Goal: Navigation & Orientation: Find specific page/section

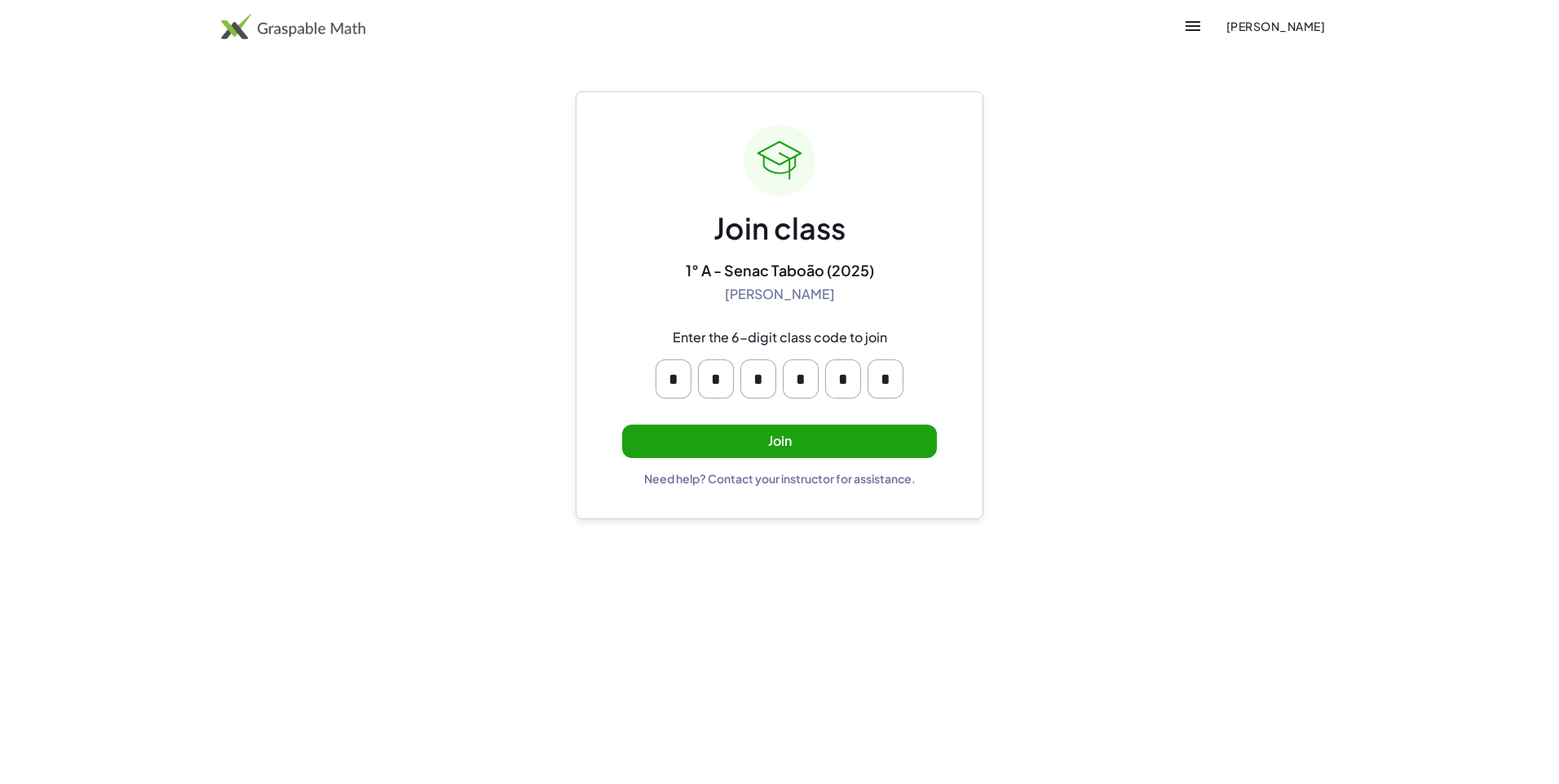
click at [796, 441] on button "Join" at bounding box center [780, 440] width 315 height 33
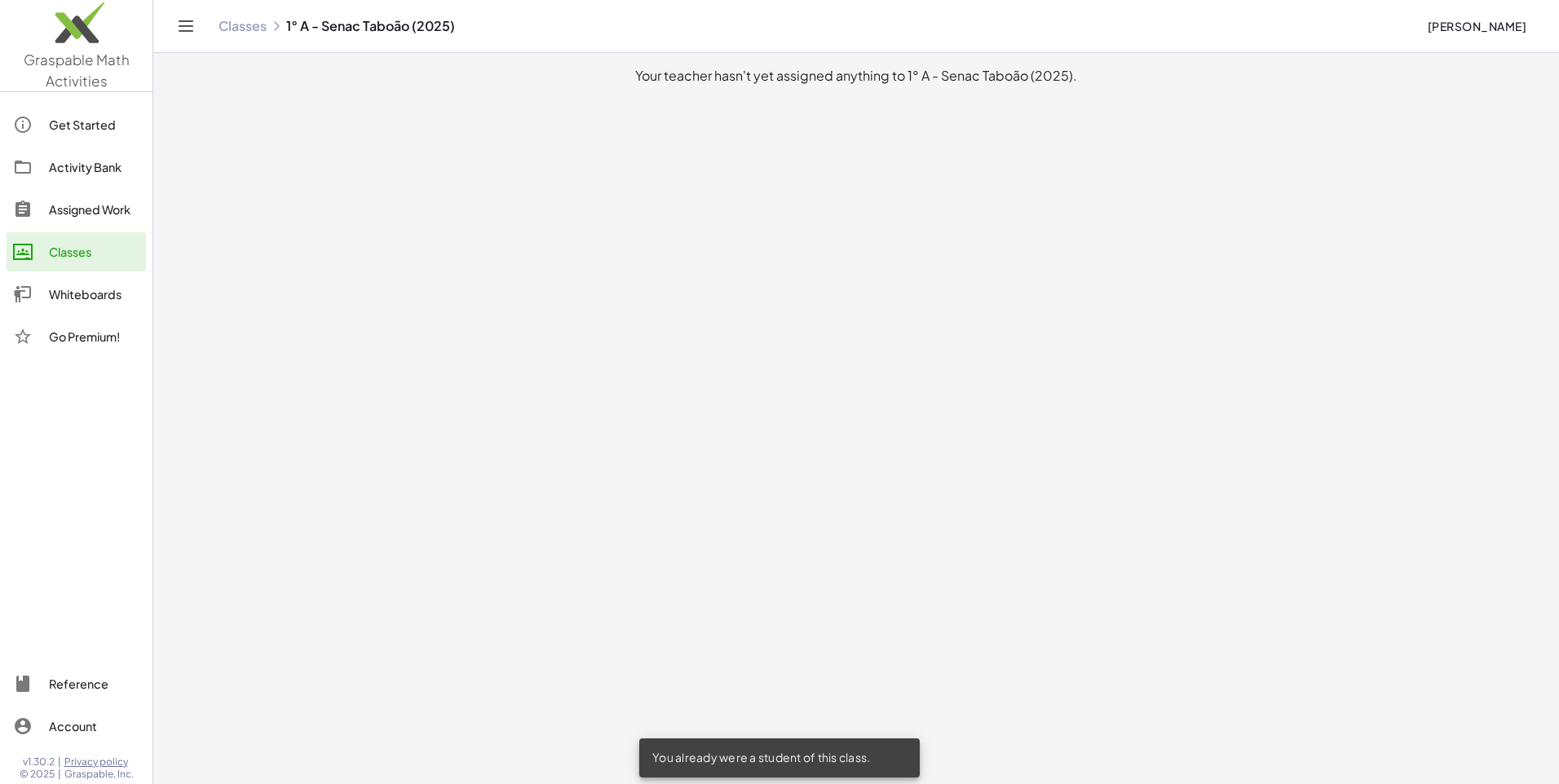
click at [109, 122] on div "Get Started" at bounding box center [94, 125] width 91 height 20
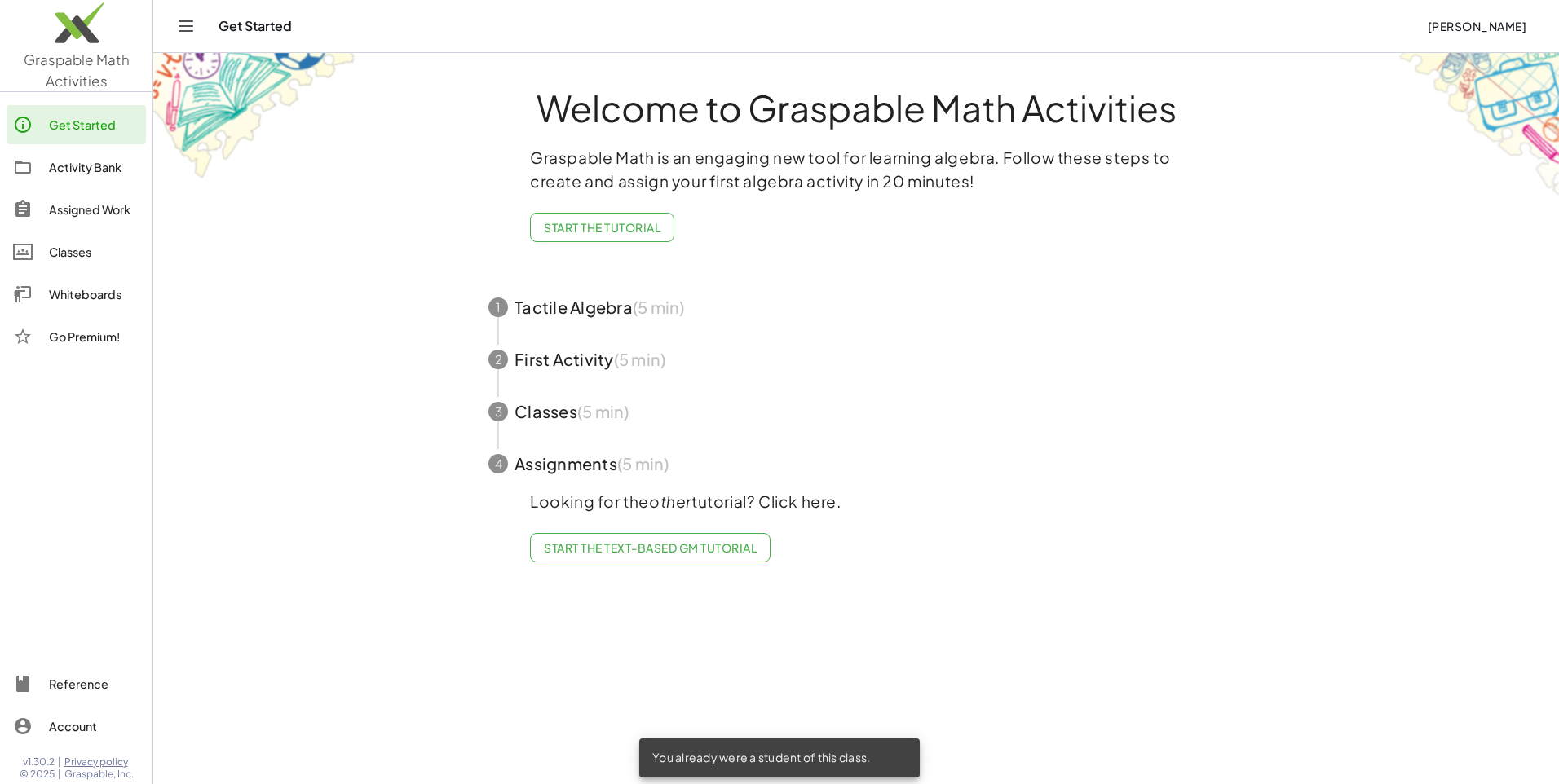
click at [100, 161] on div "Activity Bank" at bounding box center [94, 168] width 91 height 20
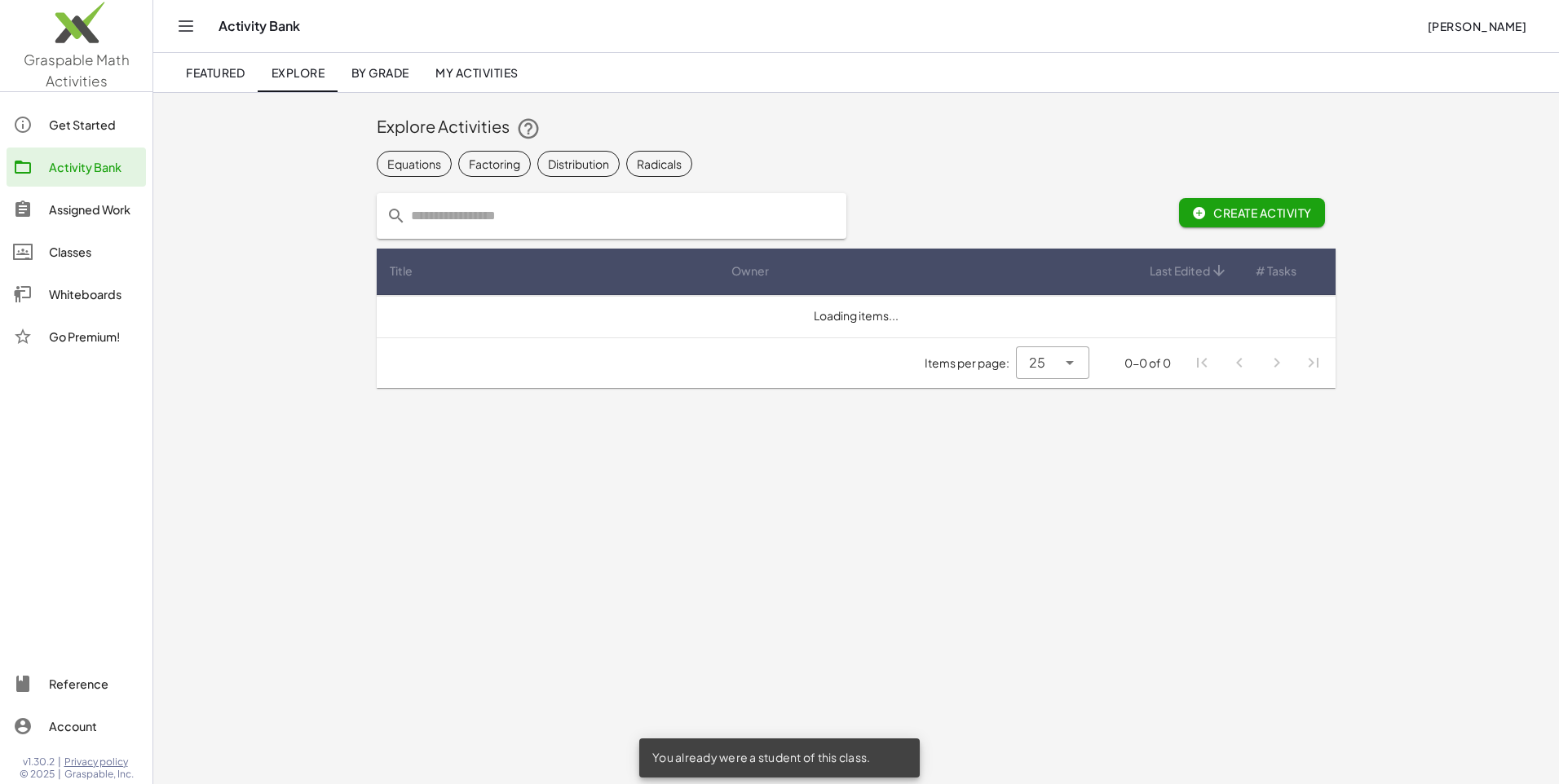
click at [93, 326] on div "Go Premium!" at bounding box center [77, 336] width 140 height 39
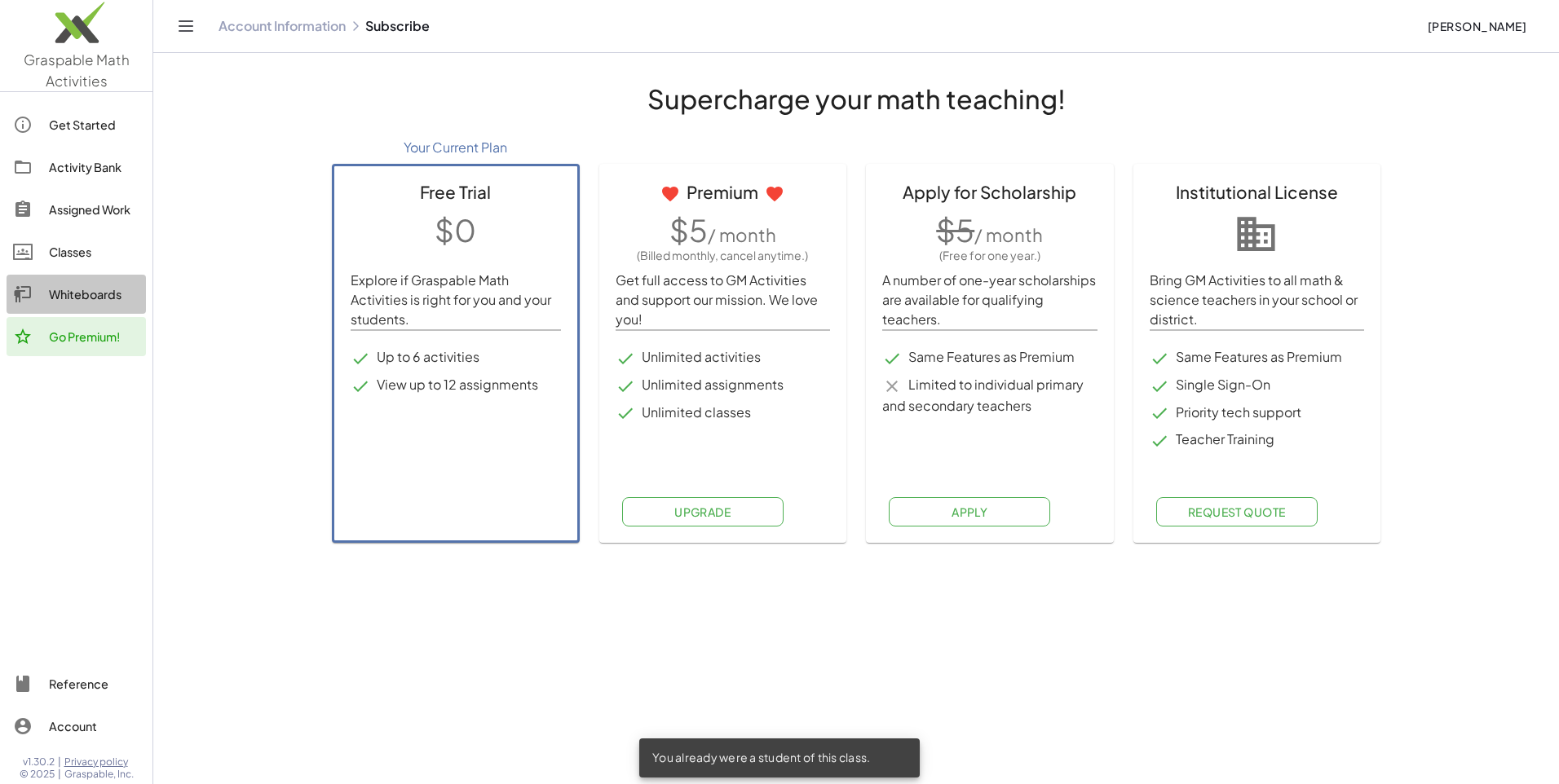
click at [98, 291] on div "Whiteboards" at bounding box center [94, 295] width 91 height 20
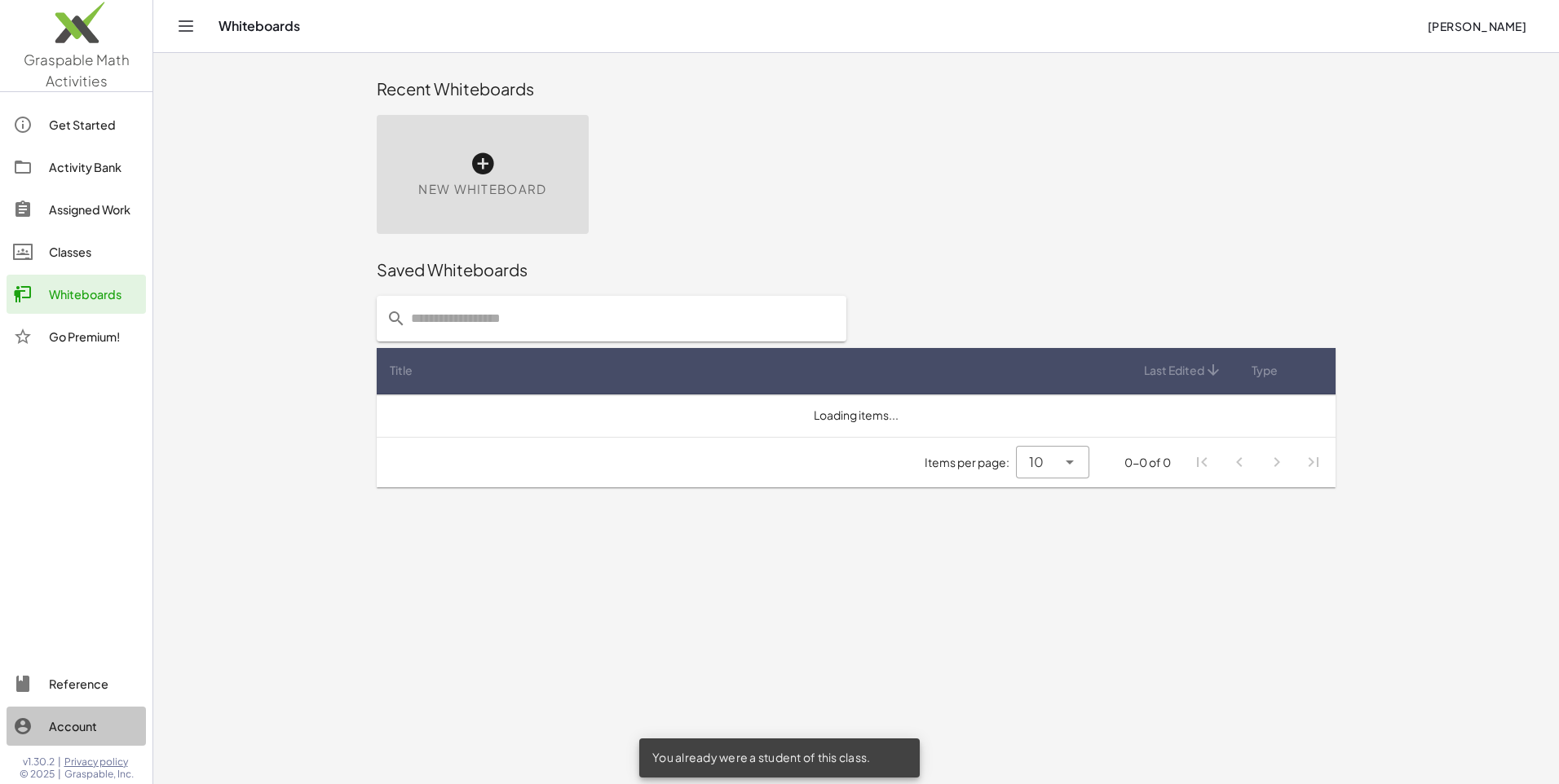
click at [81, 722] on div "Account" at bounding box center [94, 726] width 91 height 20
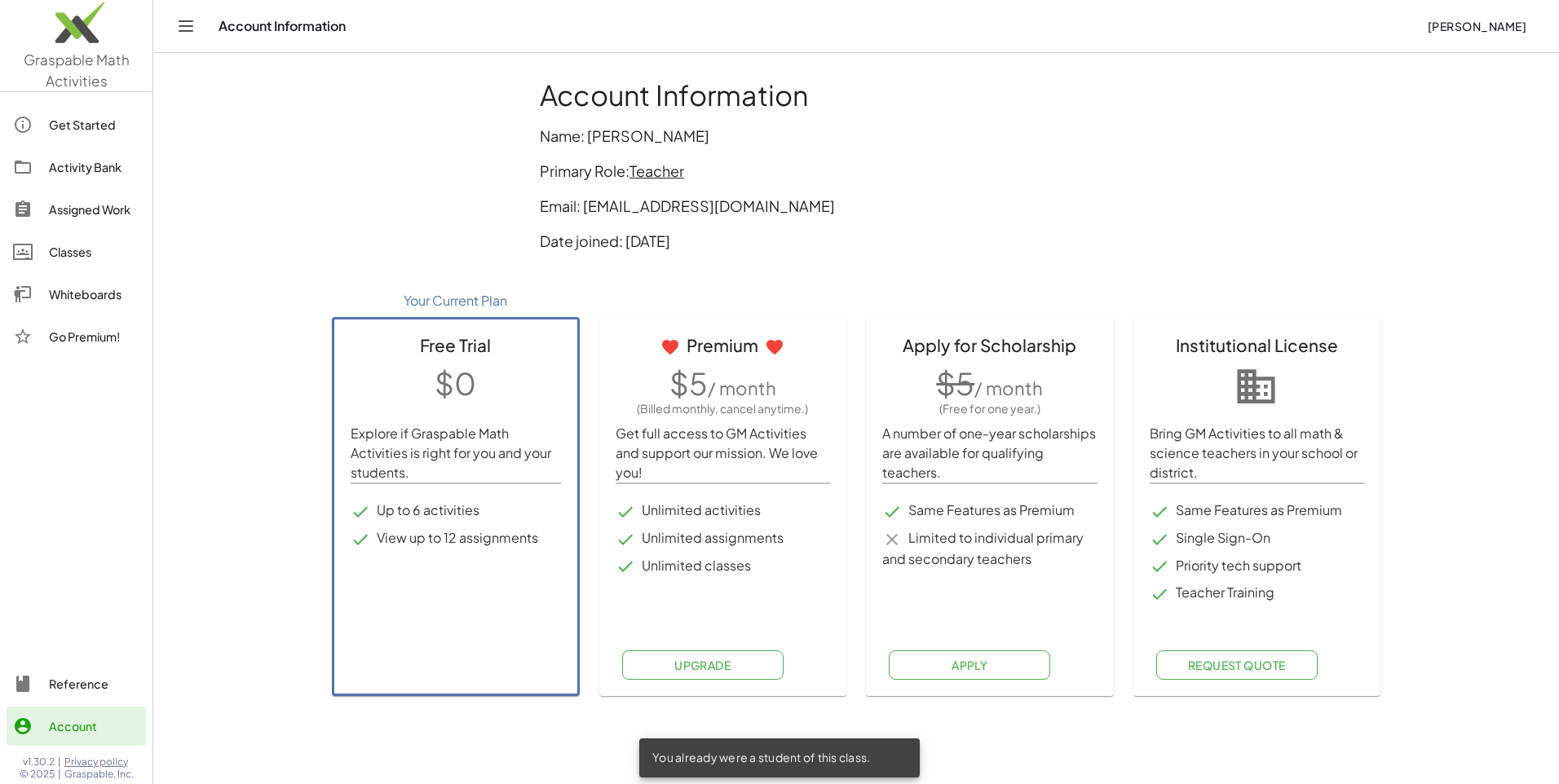
click at [655, 174] on span "Teacher" at bounding box center [657, 171] width 55 height 19
click at [681, 214] on div "Switch to being a Student" at bounding box center [727, 207] width 162 height 20
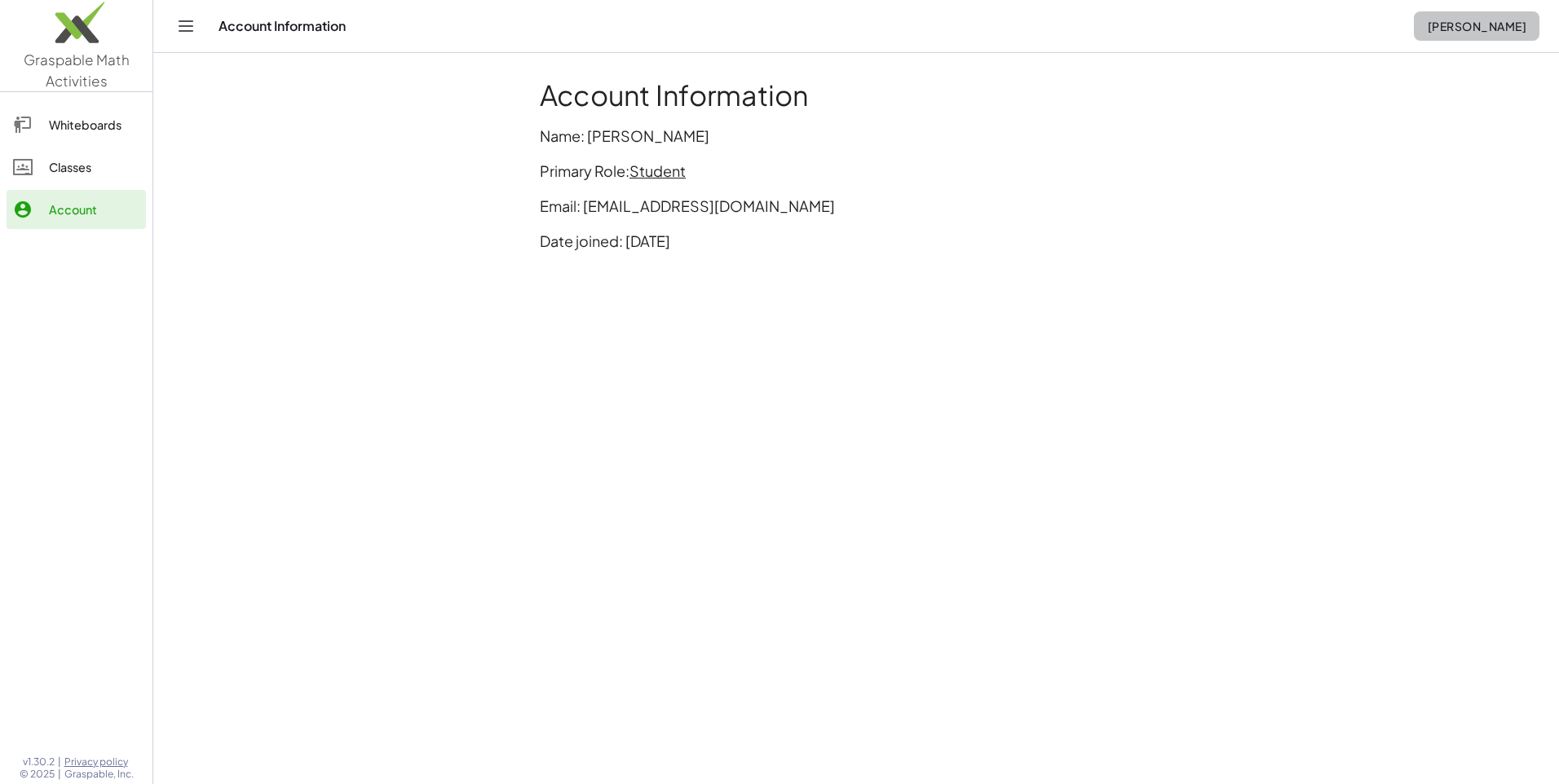
click at [1427, 31] on span "[PERSON_NAME]" at bounding box center [1477, 26] width 100 height 15
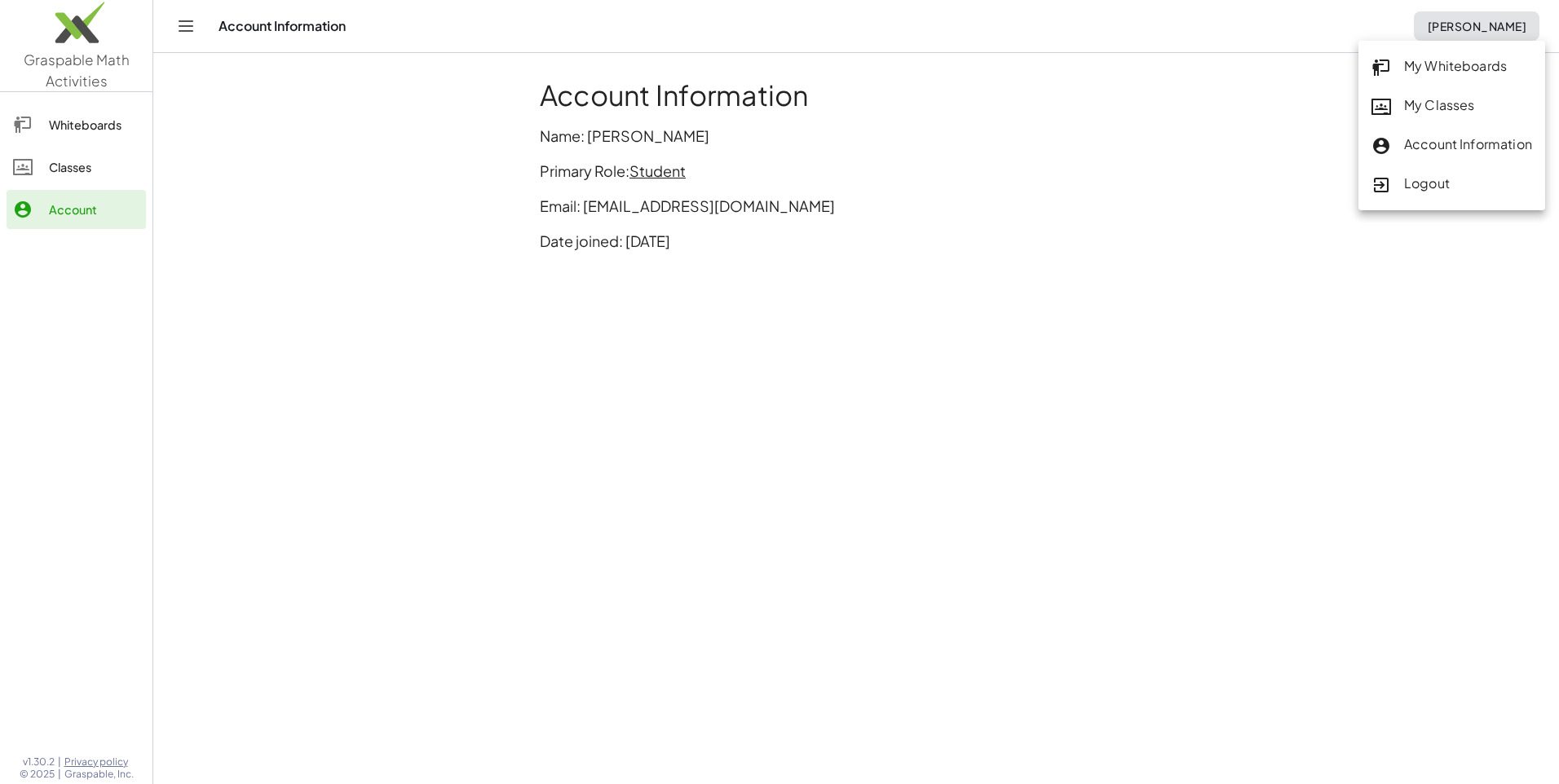
click at [1436, 109] on div "My Classes" at bounding box center [1452, 105] width 161 height 21
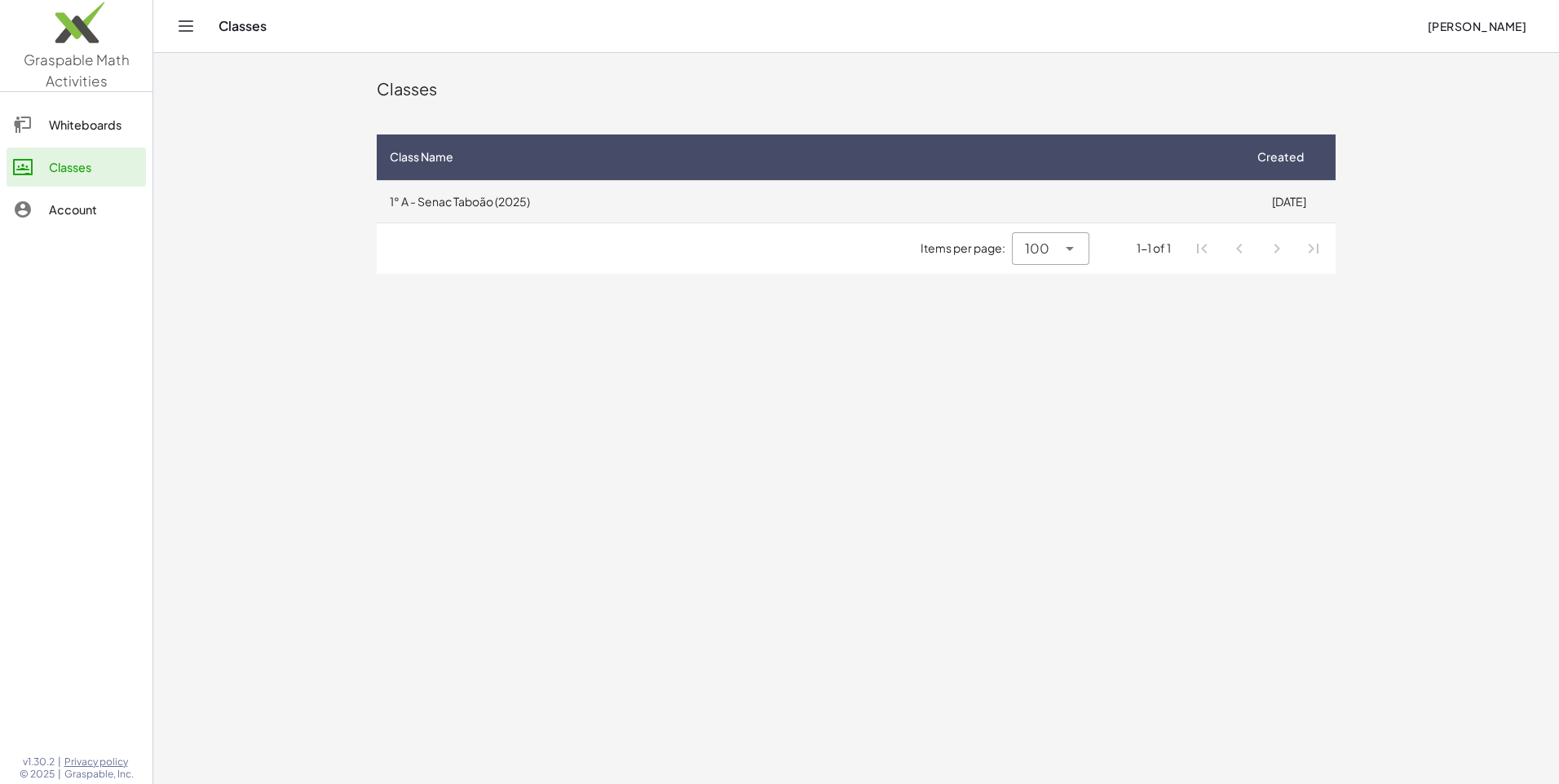
click at [1151, 208] on td "1° A - Senac Taboão (2025)" at bounding box center [809, 201] width 865 height 42
click at [1049, 249] on span "100" at bounding box center [1037, 249] width 24 height 20
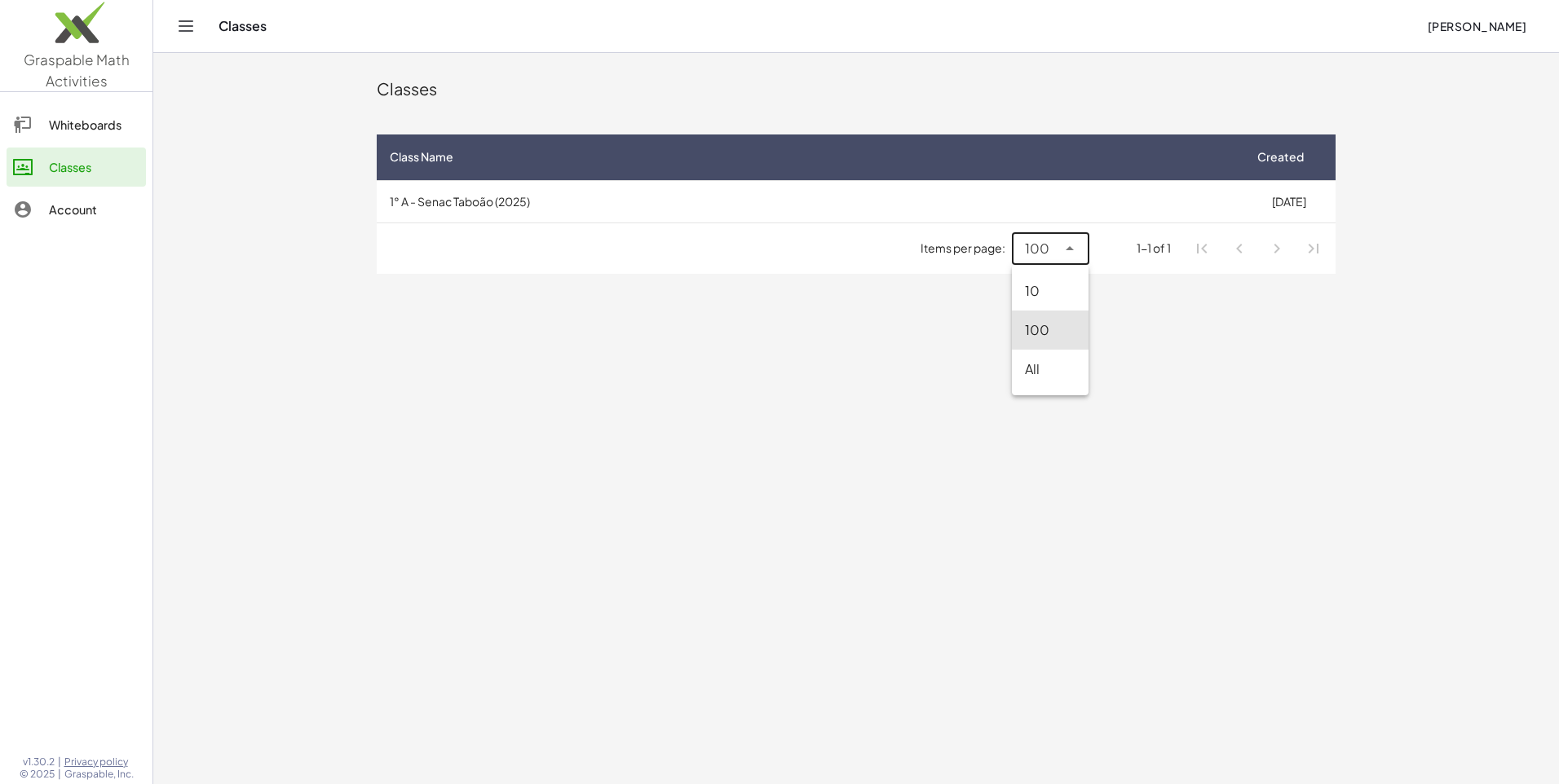
click at [1046, 279] on div "10" at bounding box center [1050, 291] width 77 height 39
type input "**"
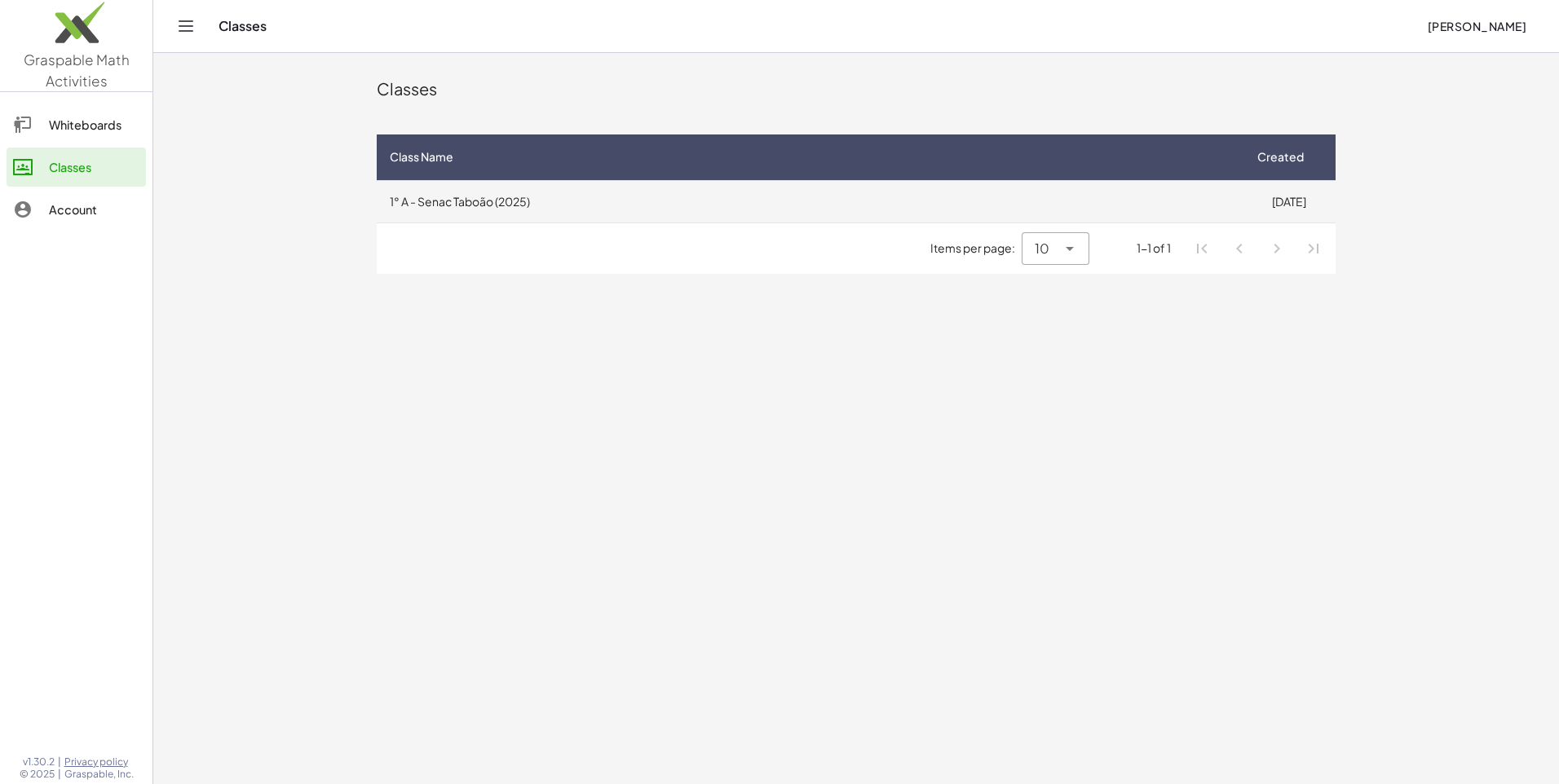
click at [1172, 203] on td "1° A - Senac Taboão (2025)" at bounding box center [809, 201] width 865 height 42
